Goal: Navigation & Orientation: Find specific page/section

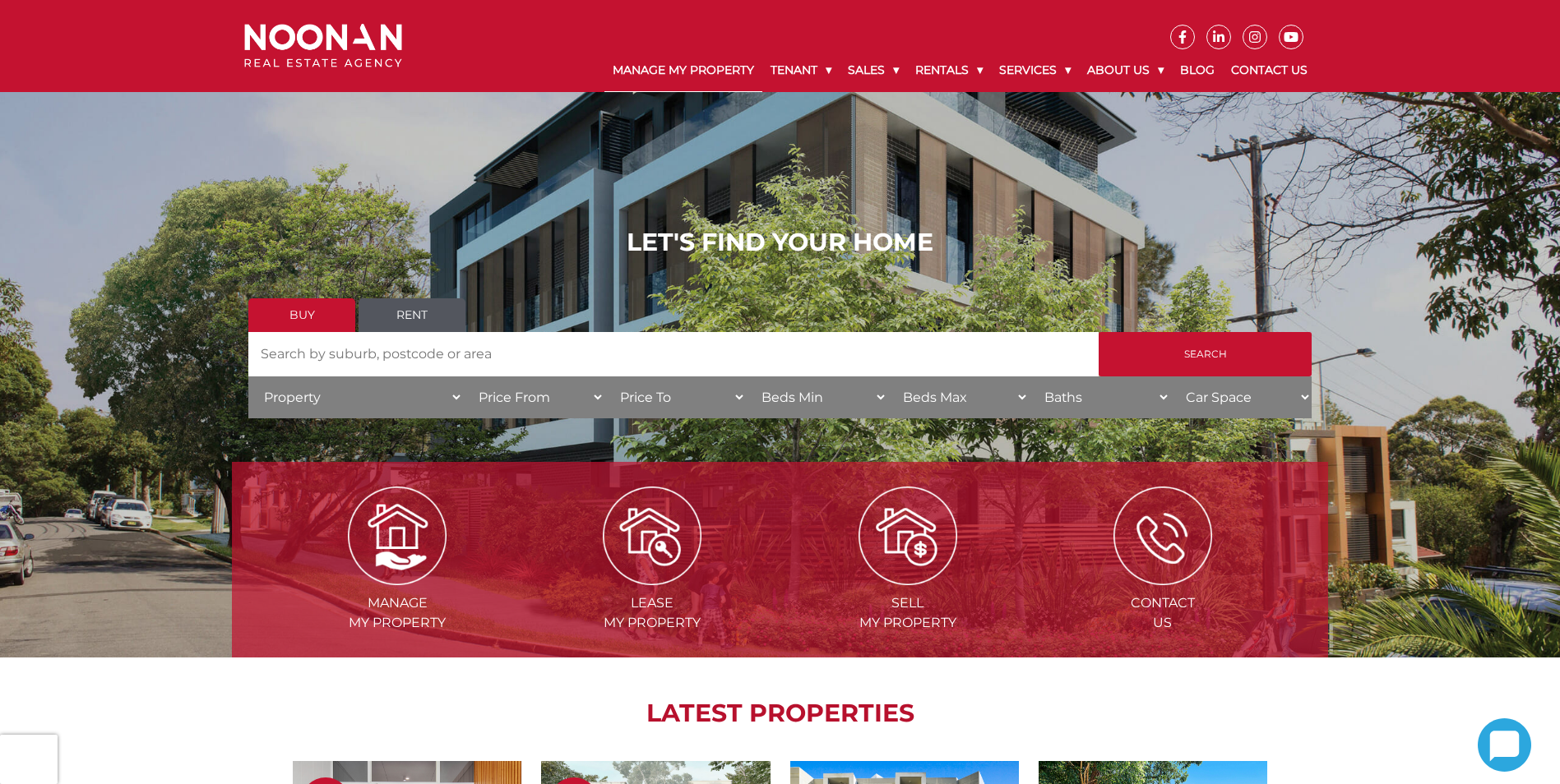
drag, startPoint x: 675, startPoint y: 62, endPoint x: 684, endPoint y: 63, distance: 9.1
click at [675, 62] on link "Manage My Property" at bounding box center [683, 71] width 158 height 43
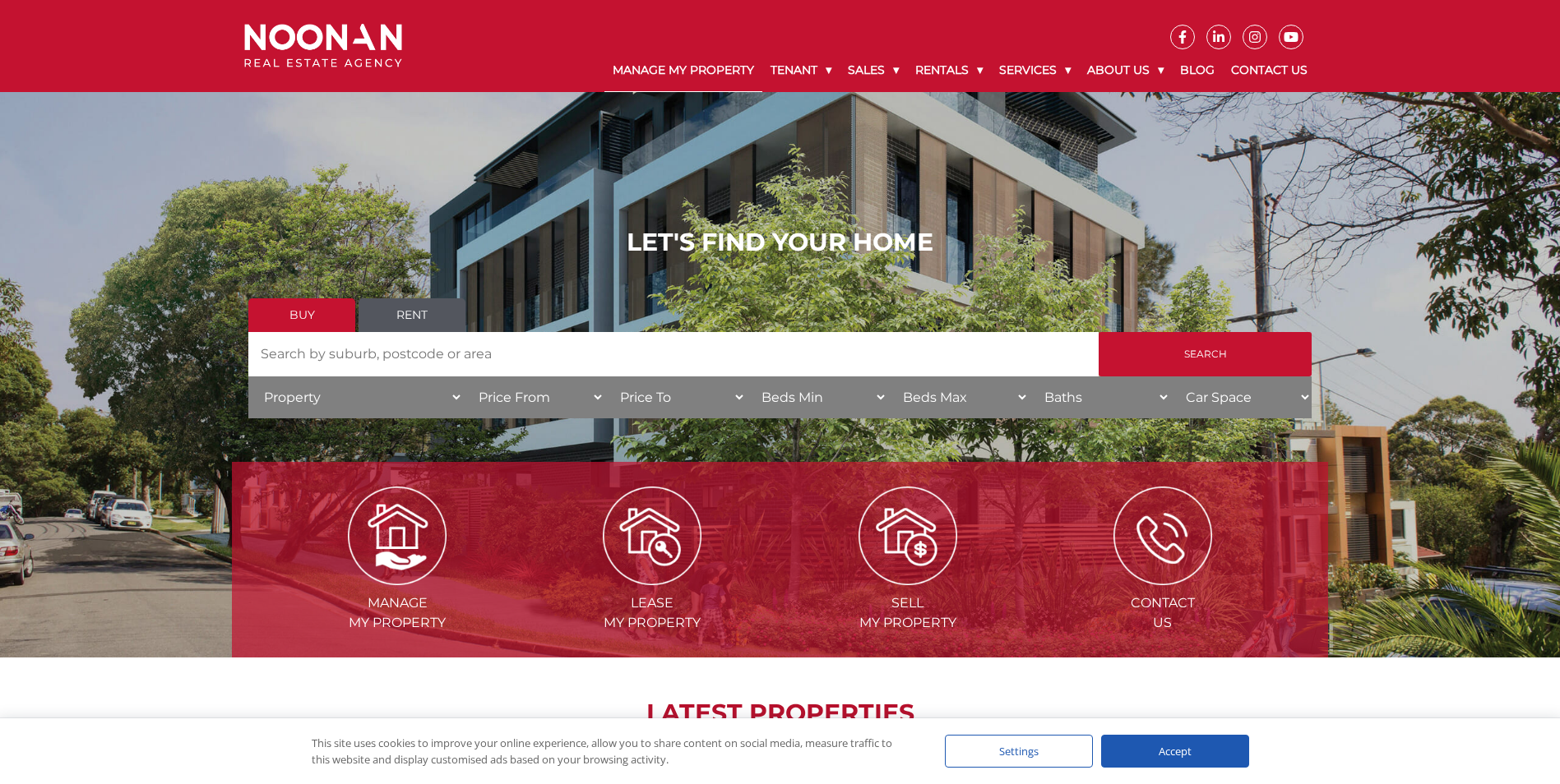
click at [685, 64] on link "Manage My Property" at bounding box center [683, 71] width 158 height 43
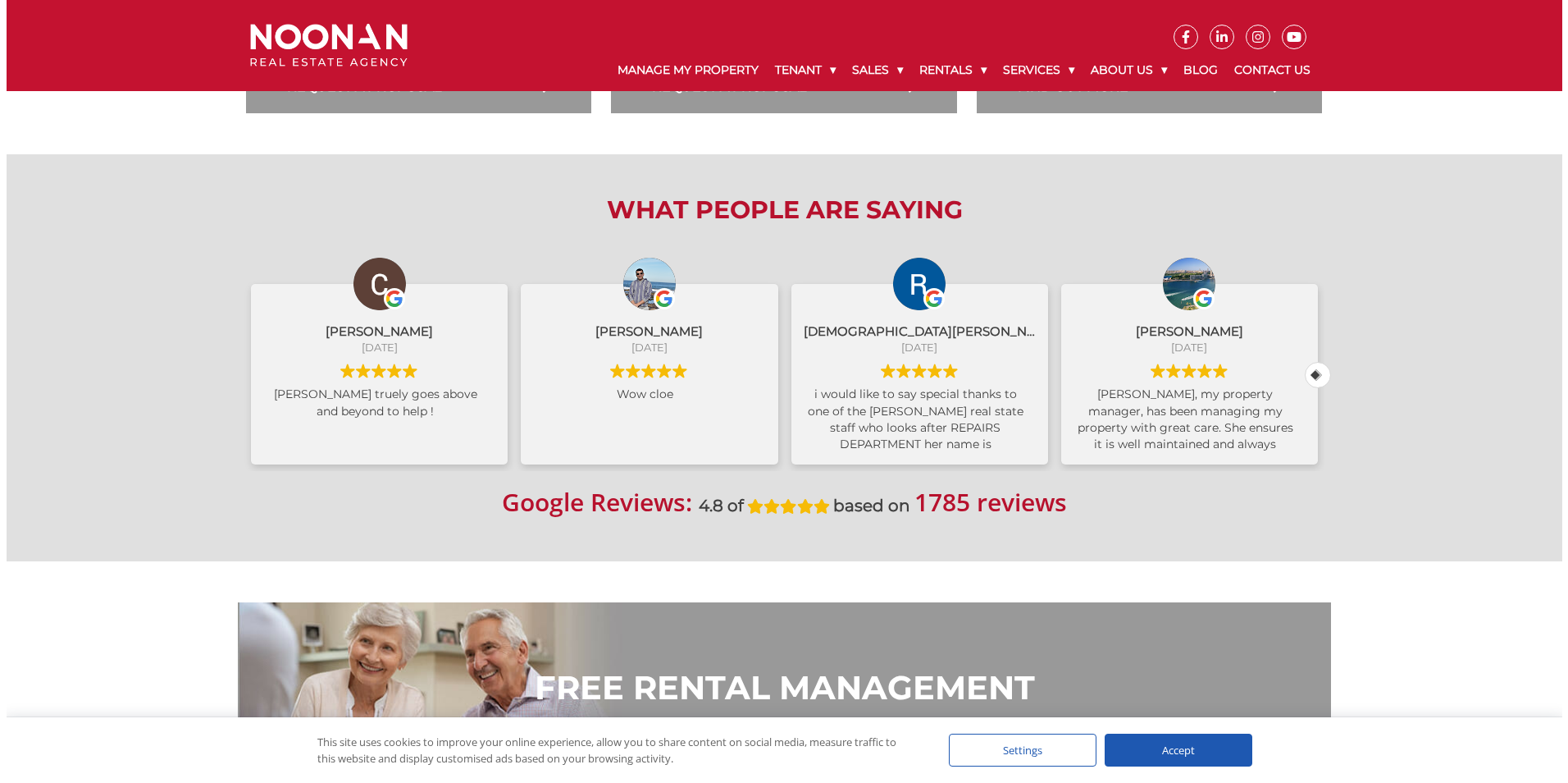
scroll to position [656, 0]
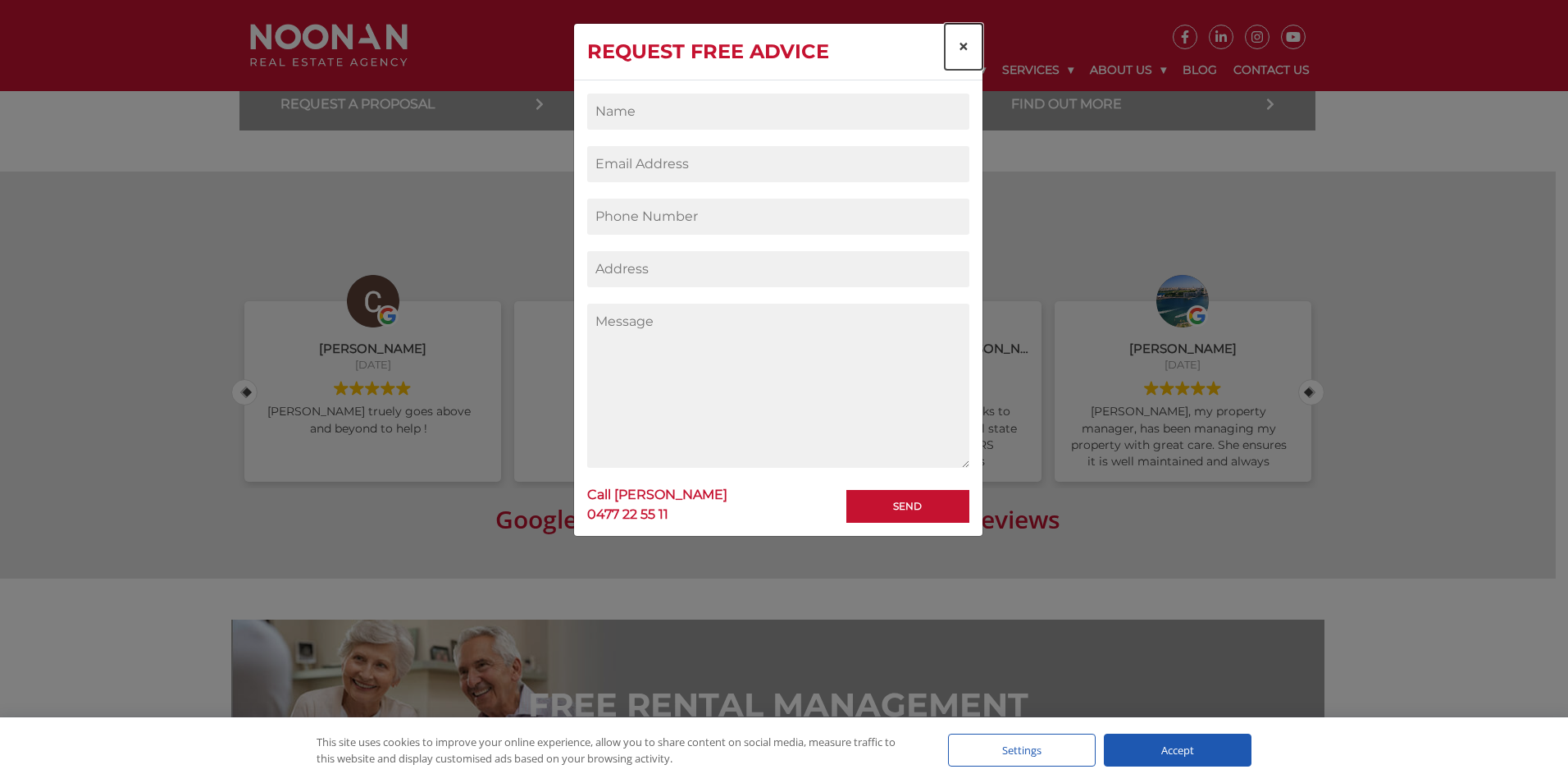
click at [977, 45] on button "×" at bounding box center [964, 47] width 38 height 46
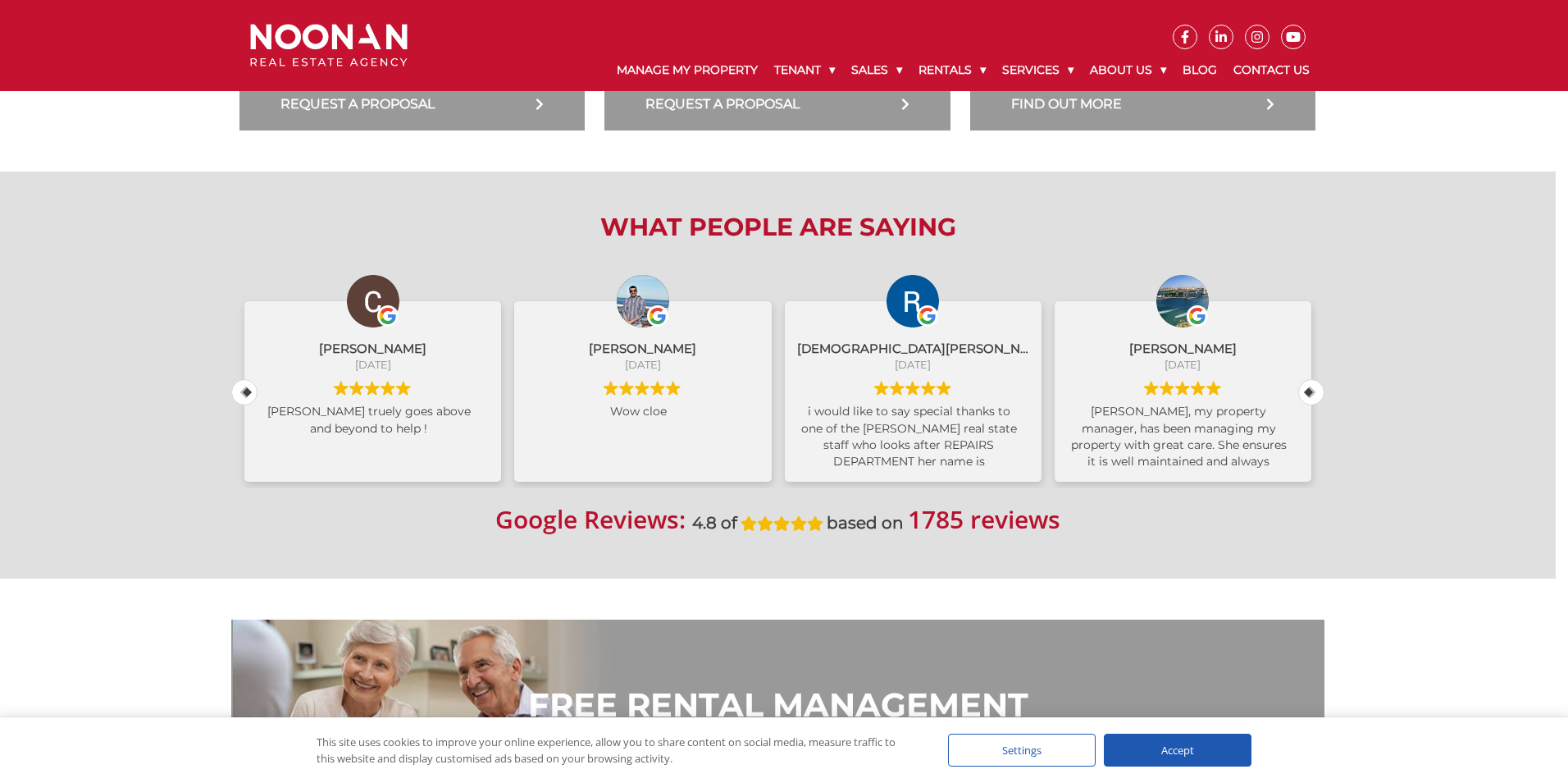
scroll to position [431, 0]
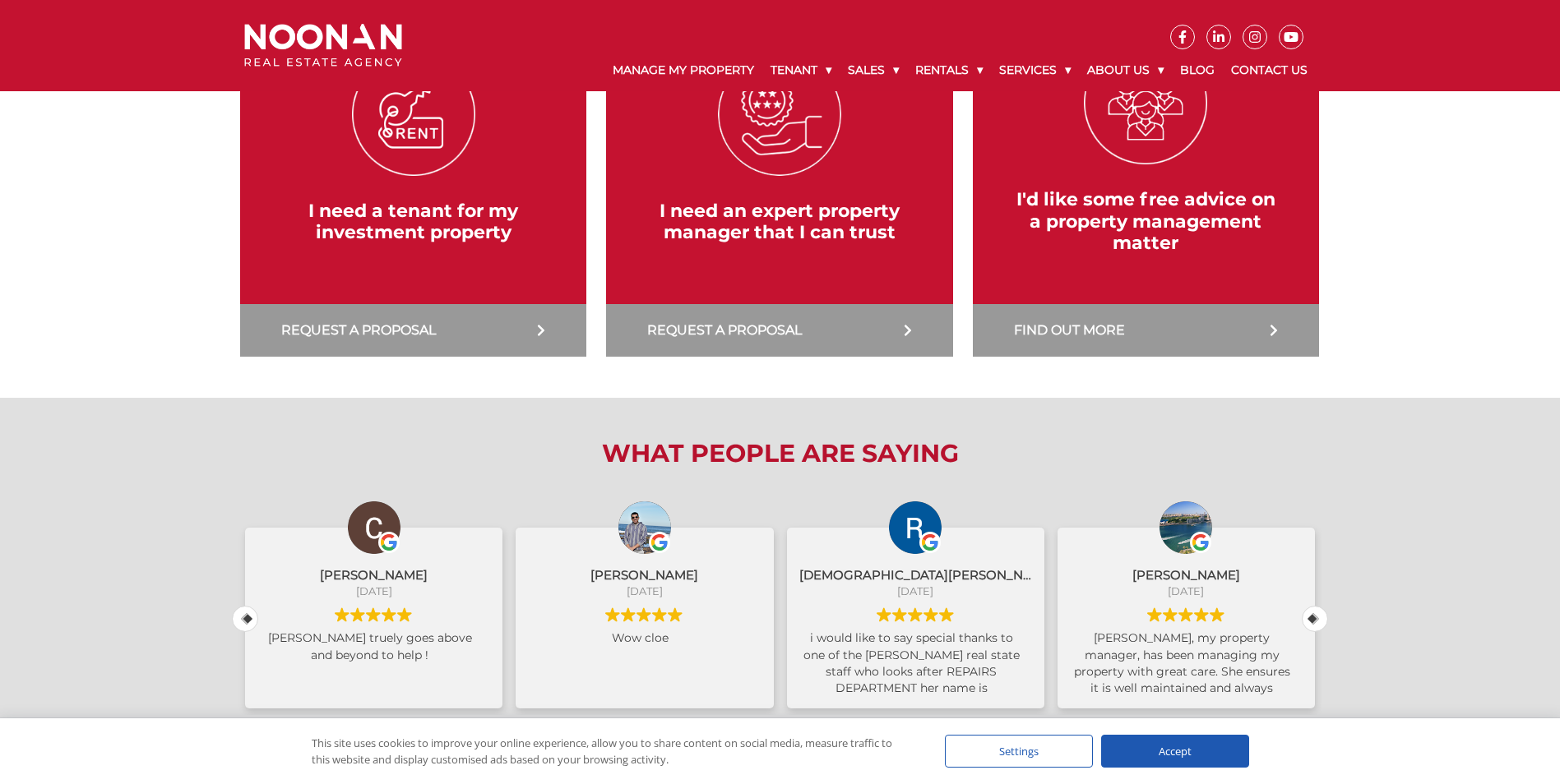
click at [1157, 68] on link at bounding box center [1145, 178] width 363 height 356
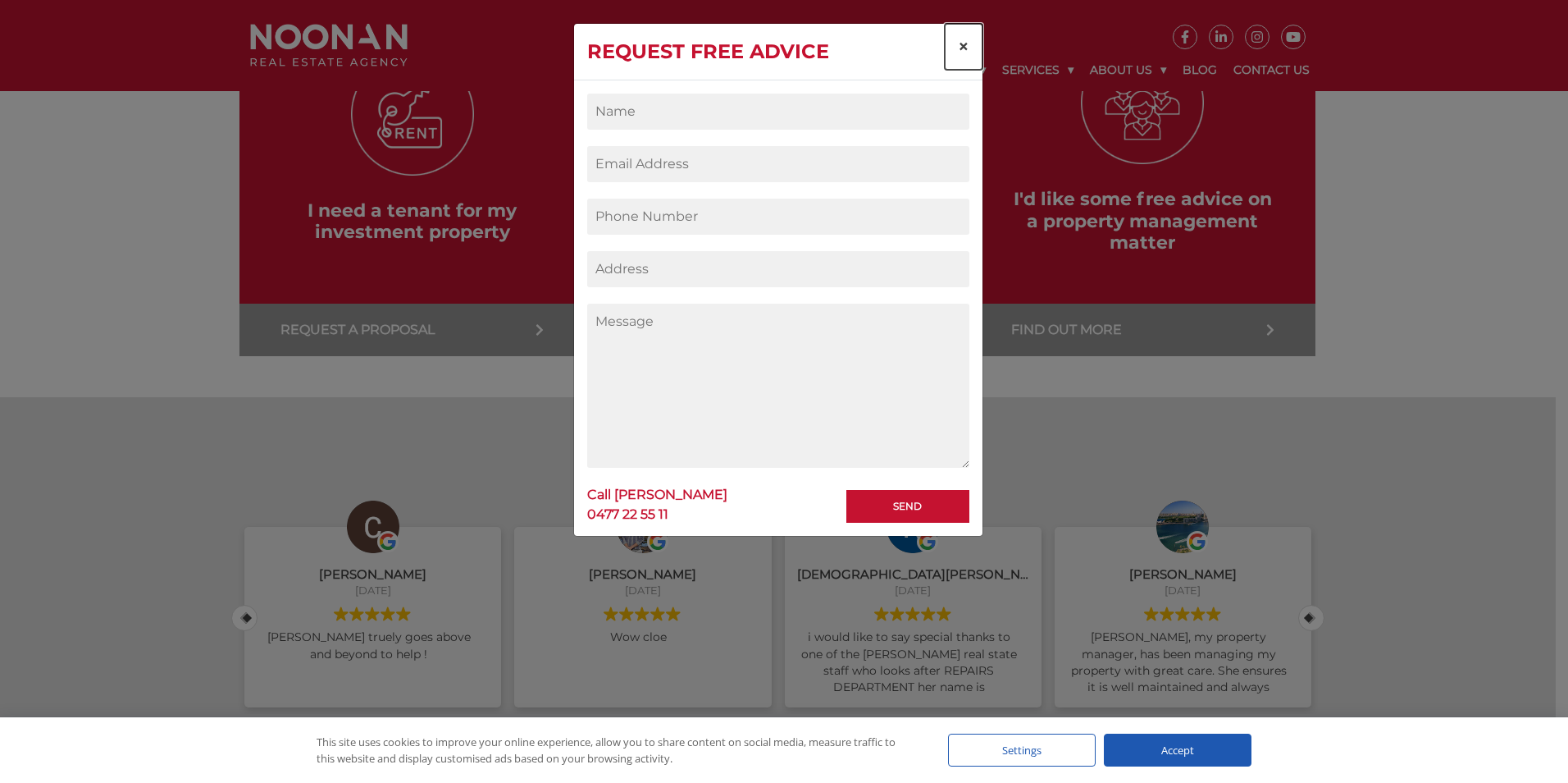
click at [956, 41] on button "×" at bounding box center [964, 47] width 38 height 46
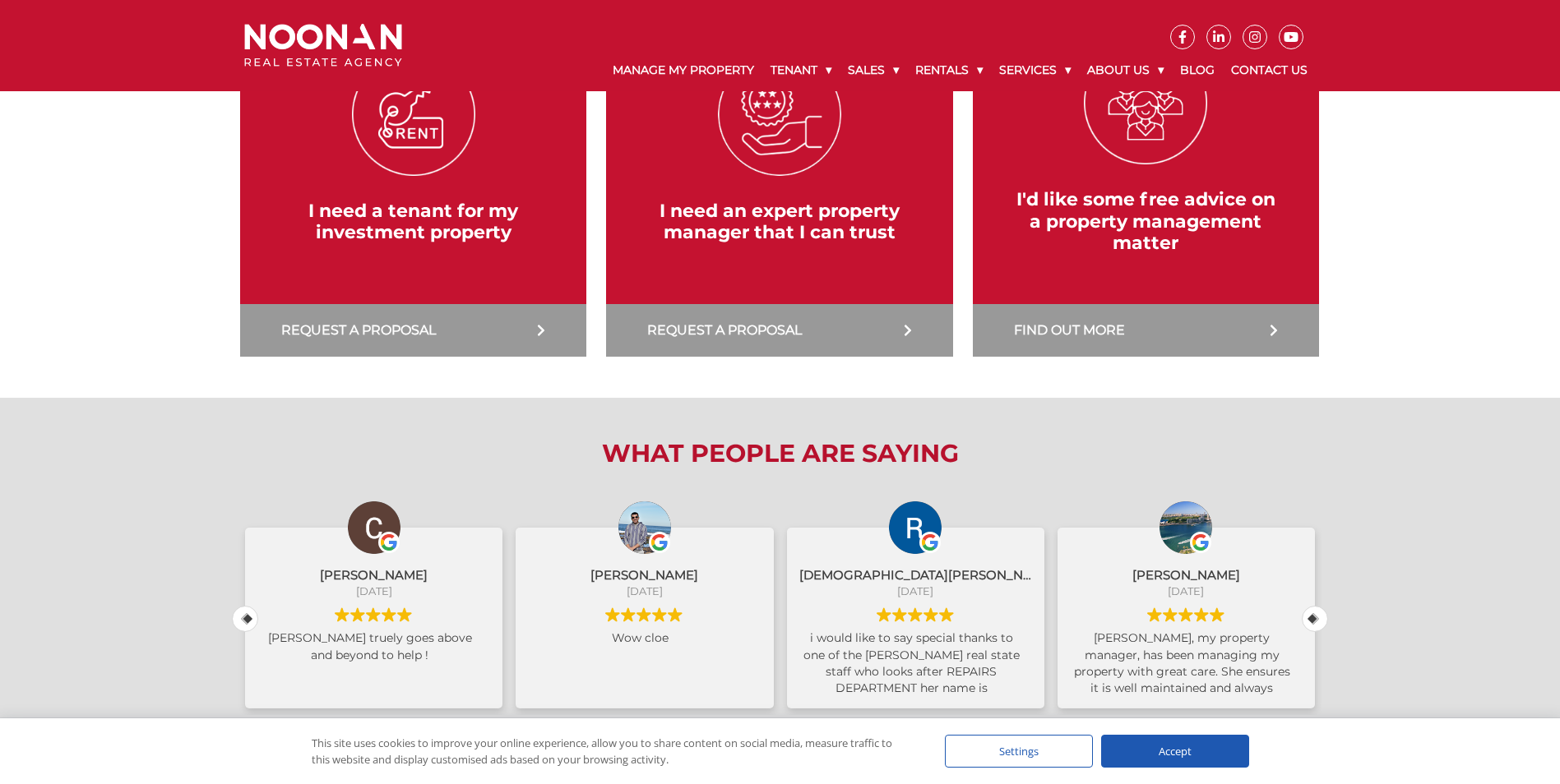
click at [1155, 63] on link at bounding box center [1145, 178] width 363 height 356
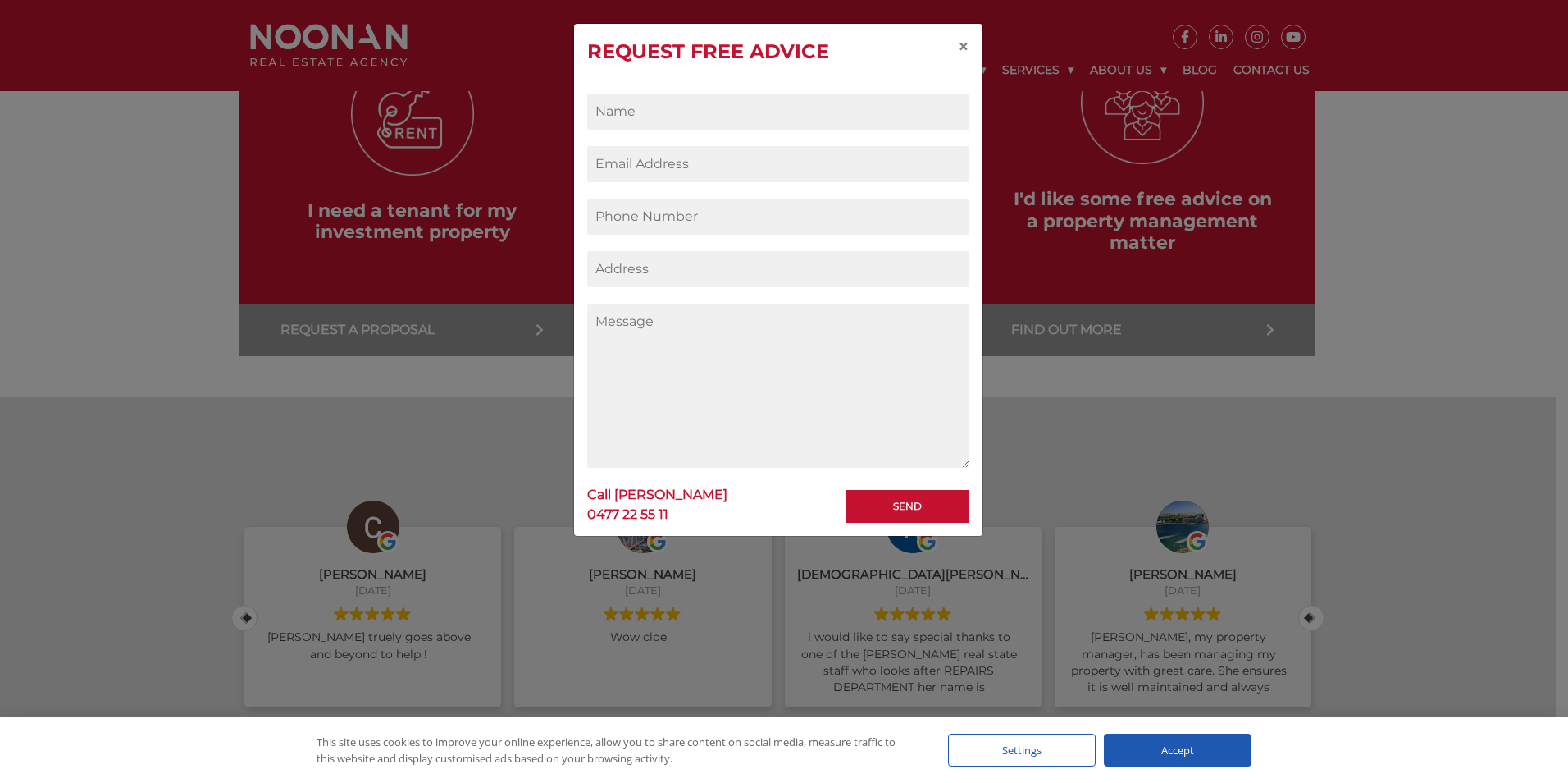
click at [1416, 217] on div "Request Free Advice × Send Call MARTY REYES 0477 22 55 11" at bounding box center [784, 391] width 1568 height 783
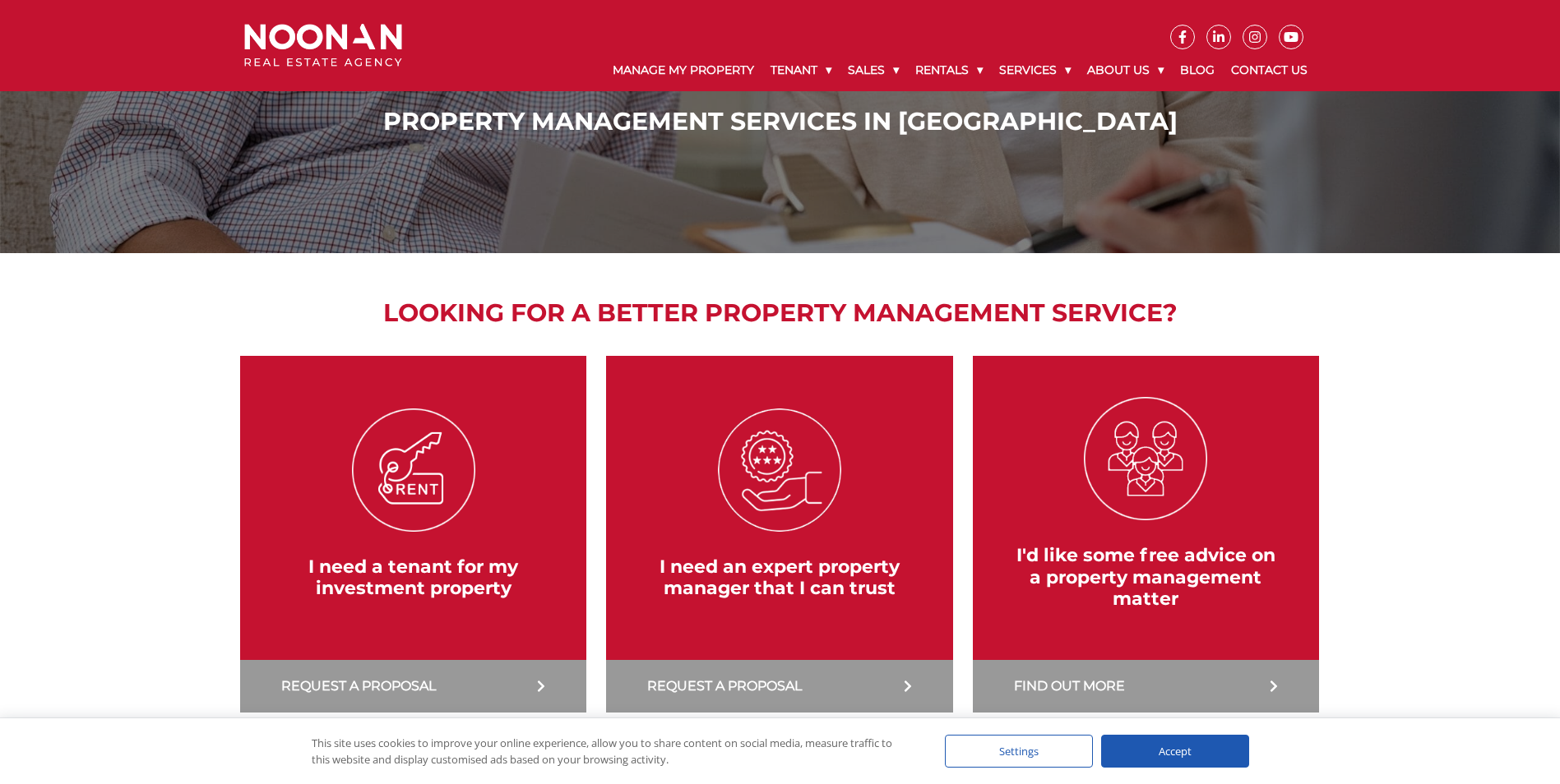
scroll to position [0, 0]
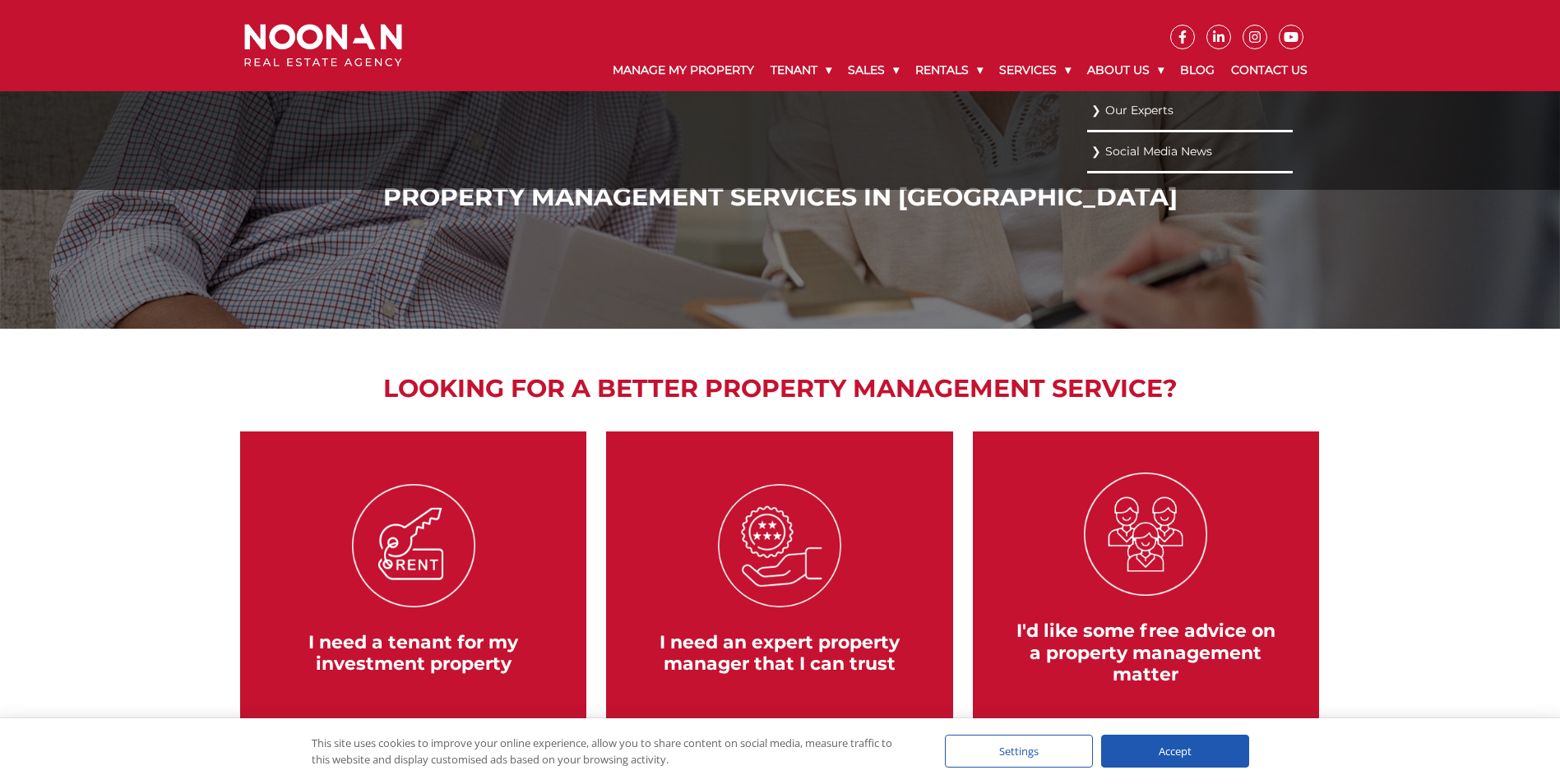
click at [1139, 106] on link "Our Experts" at bounding box center [1189, 110] width 198 height 22
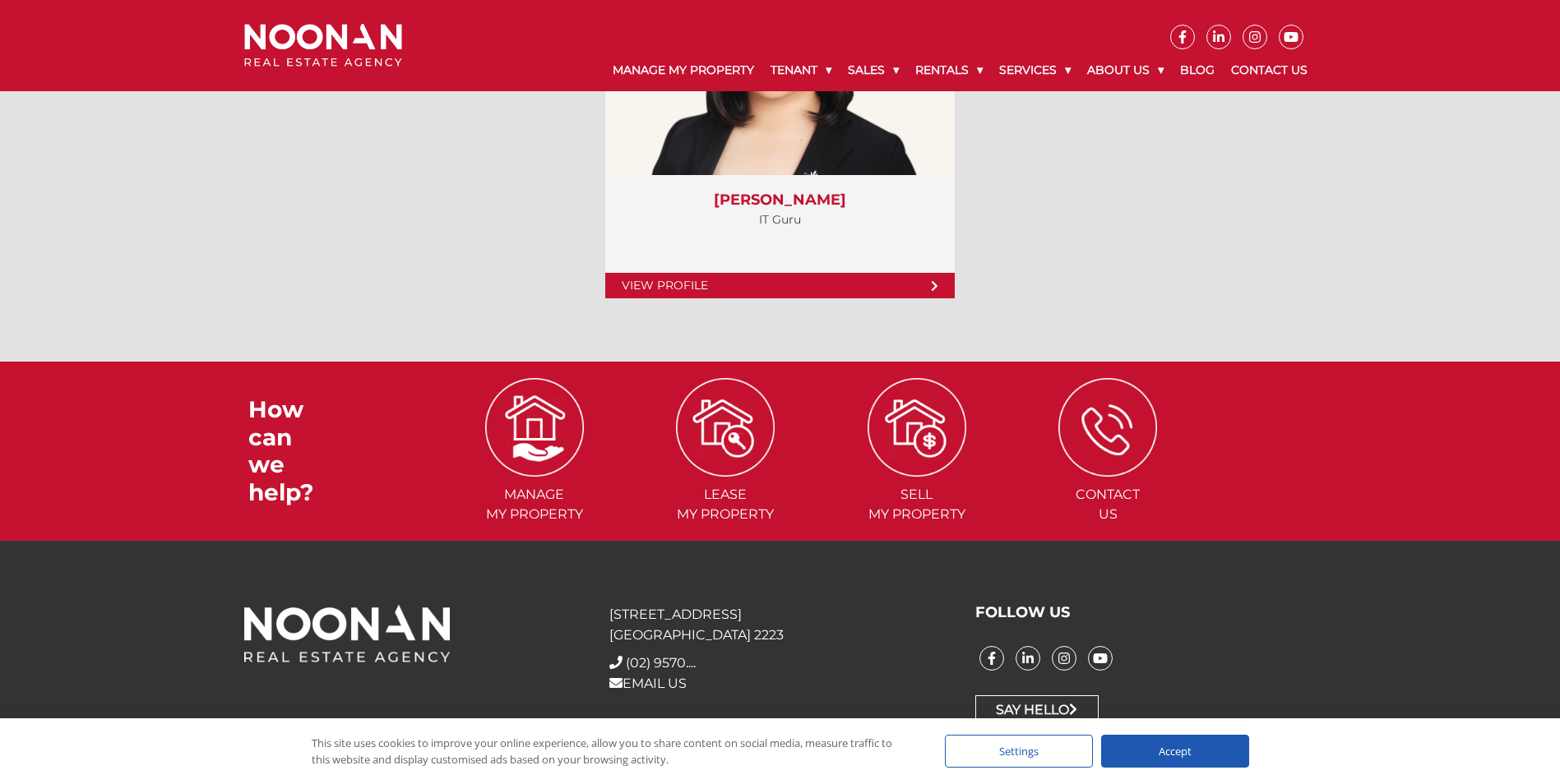
scroll to position [6720, 0]
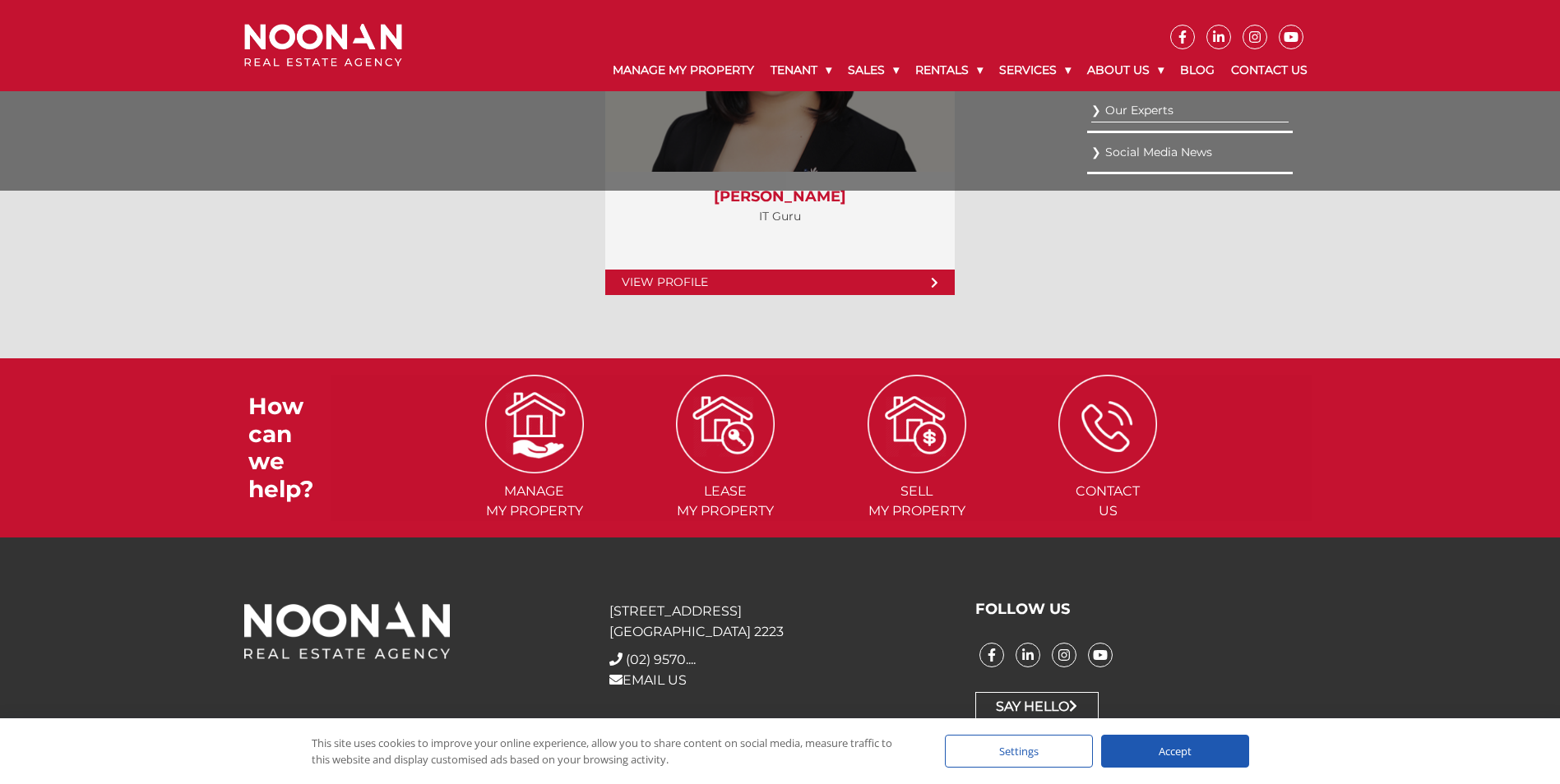
click at [1170, 150] on link "Social Media News" at bounding box center [1189, 152] width 198 height 22
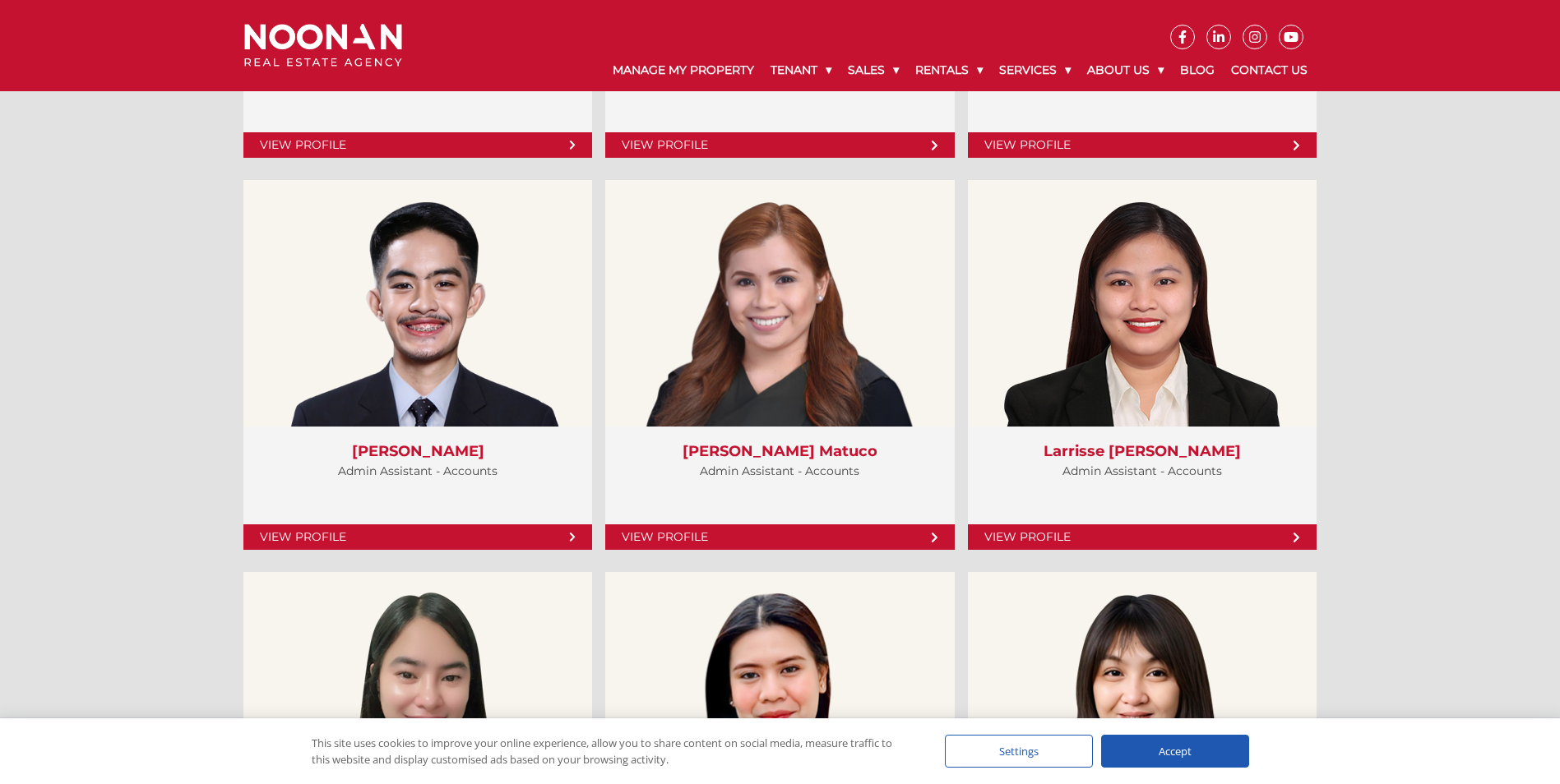
scroll to position [5651, 0]
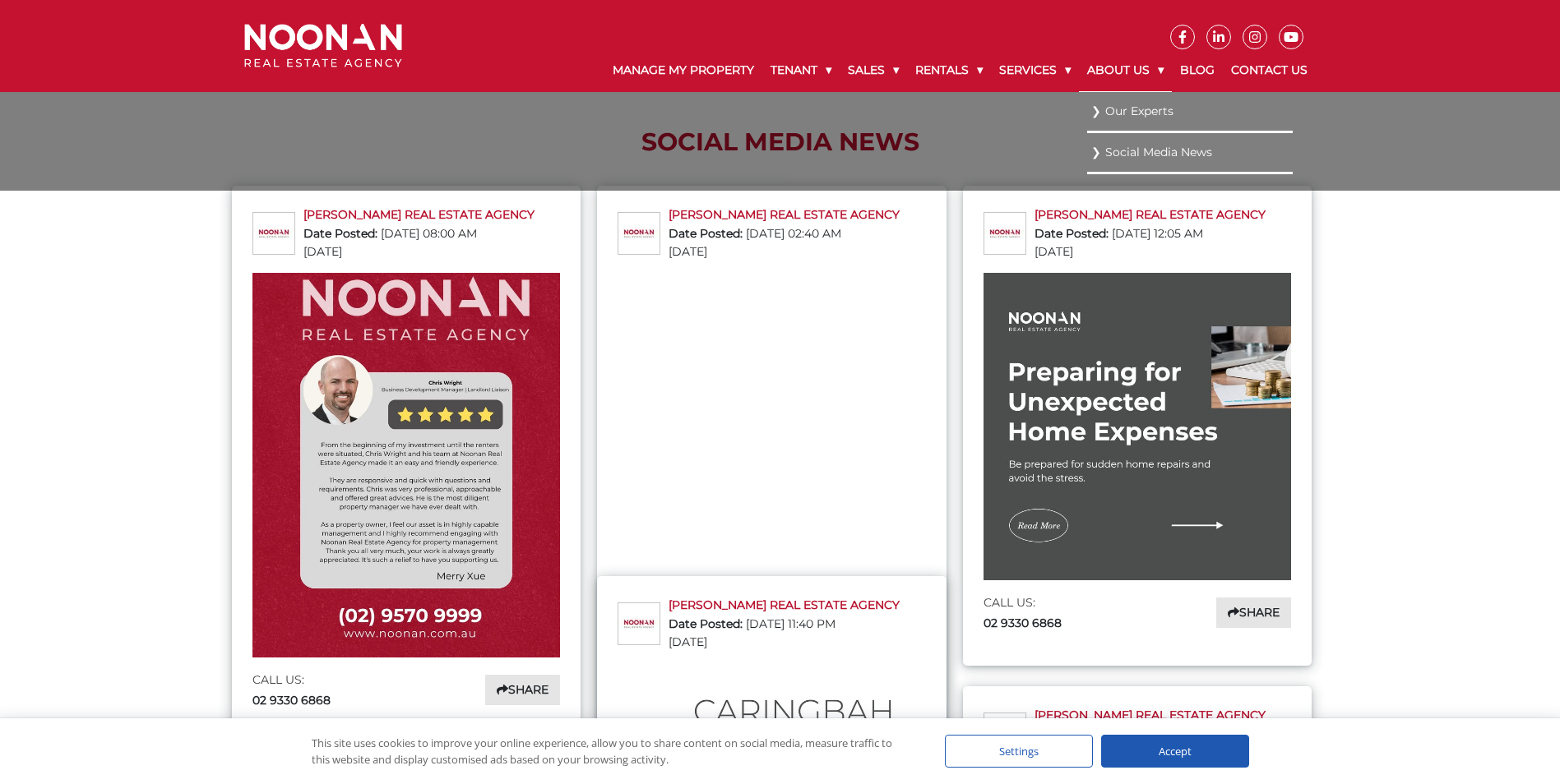
click at [1153, 68] on link "About Us" at bounding box center [1124, 71] width 93 height 43
click at [1152, 110] on link "Our Experts" at bounding box center [1189, 110] width 198 height 22
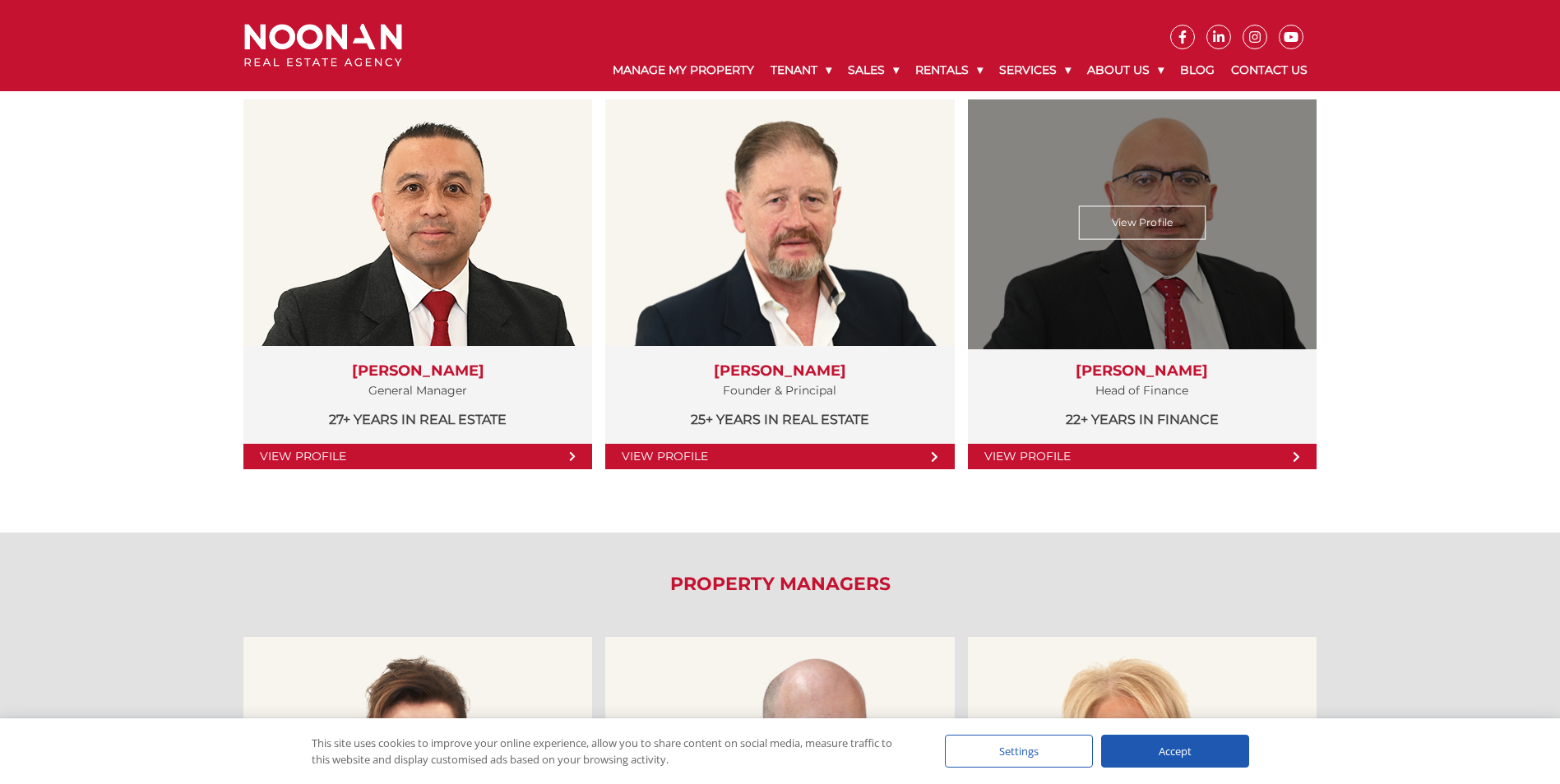
scroll to position [328, 0]
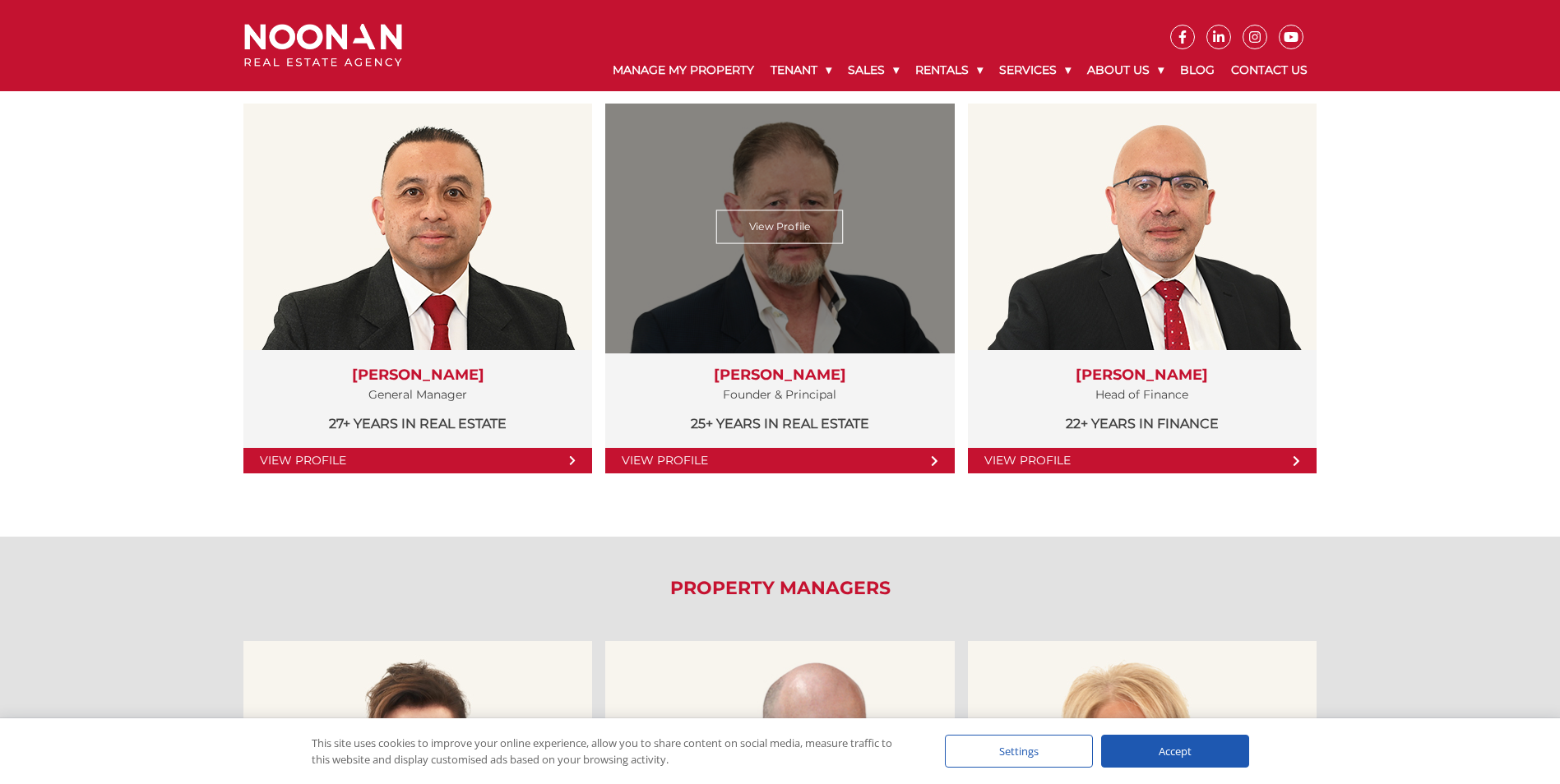
click at [831, 253] on div "View Profile" at bounding box center [780, 227] width 359 height 254
click at [797, 232] on link "View Profile" at bounding box center [780, 226] width 127 height 33
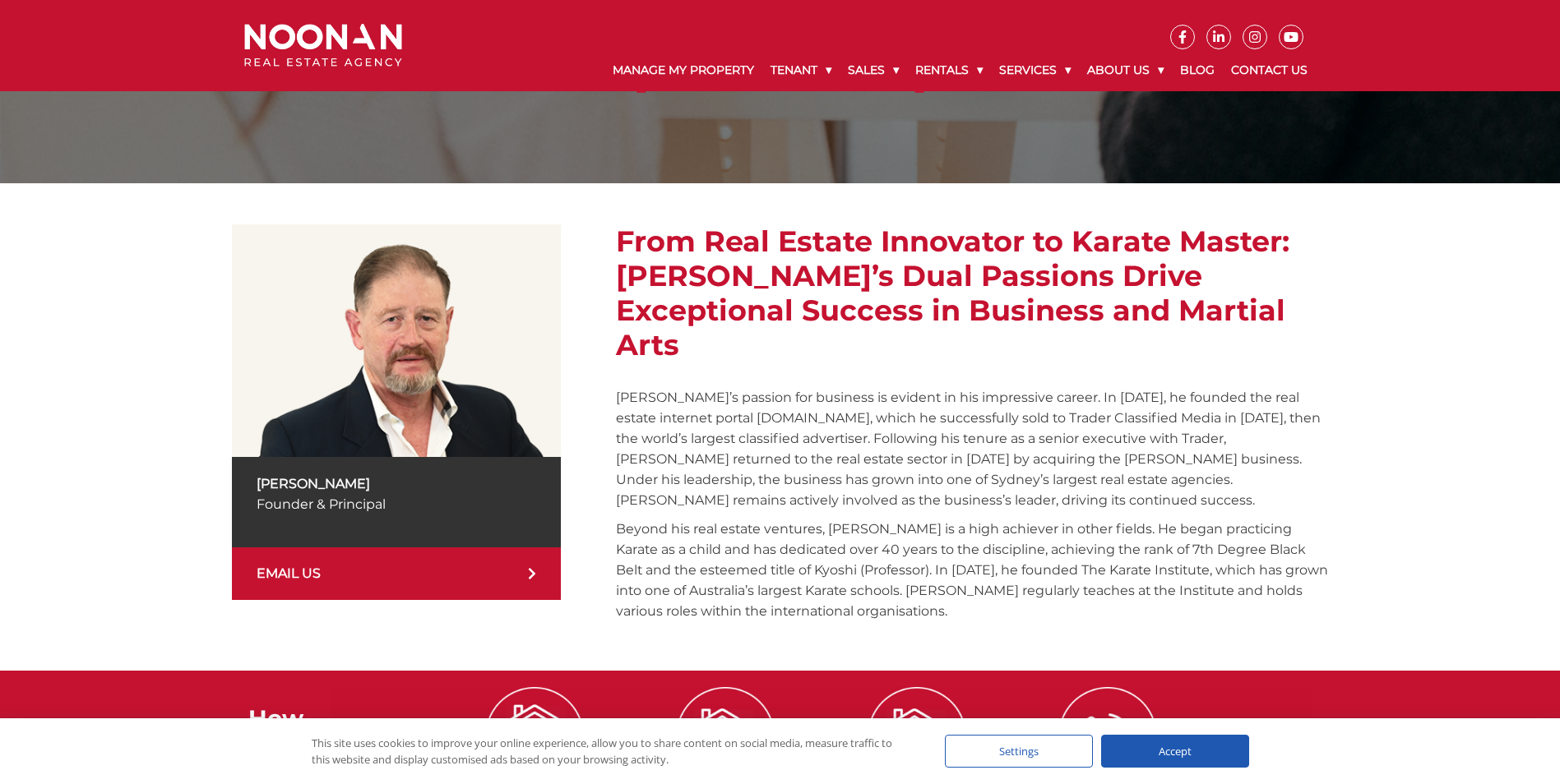
scroll to position [99, 0]
